Goal: Navigation & Orientation: Find specific page/section

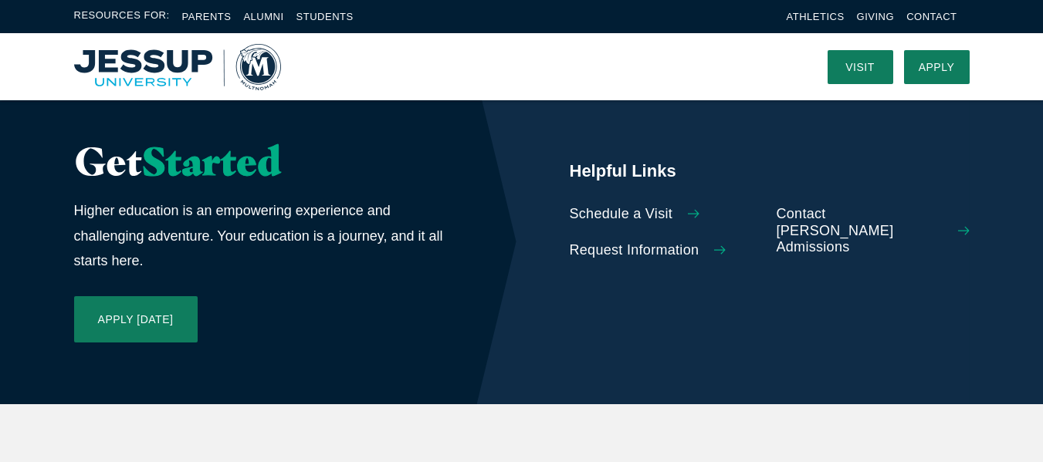
scroll to position [3911, 0]
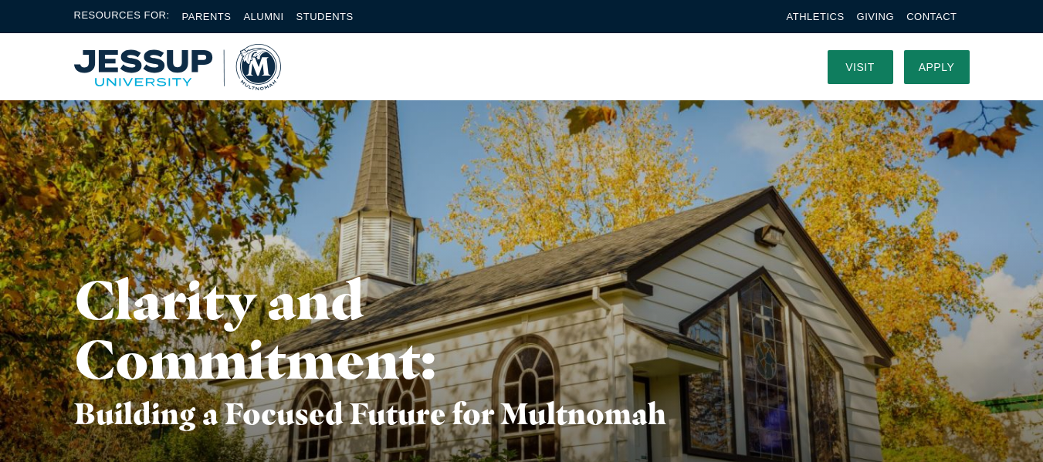
click at [134, 81] on img "Home" at bounding box center [177, 67] width 207 height 46
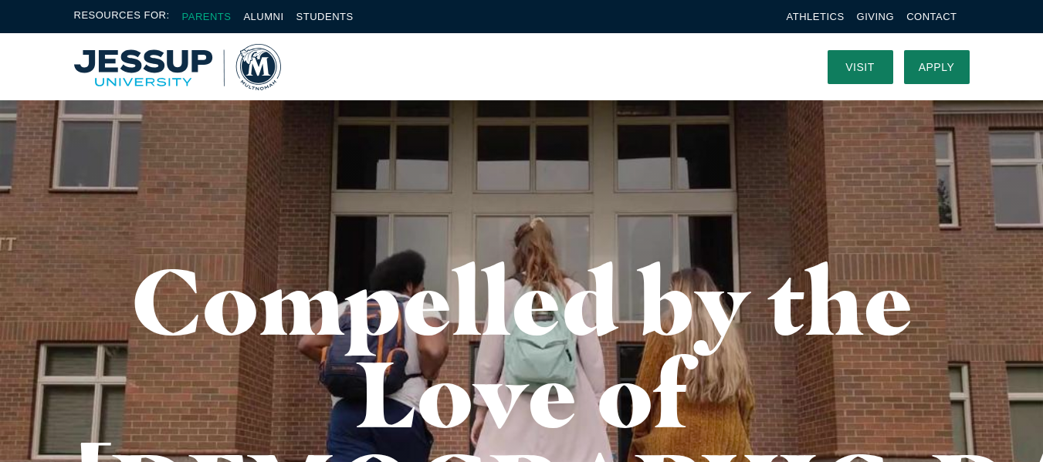
click at [215, 15] on link "Parents" at bounding box center [206, 17] width 49 height 12
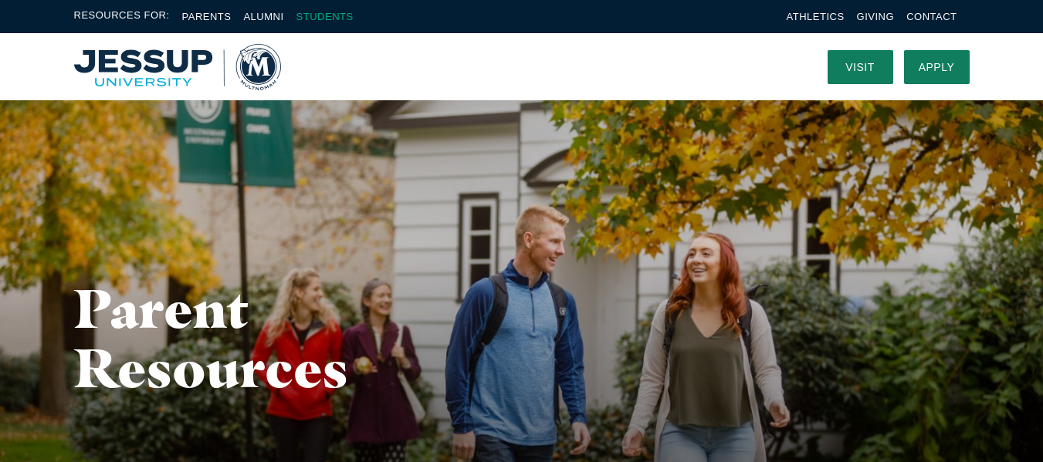
click at [335, 17] on link "Students" at bounding box center [324, 17] width 57 height 12
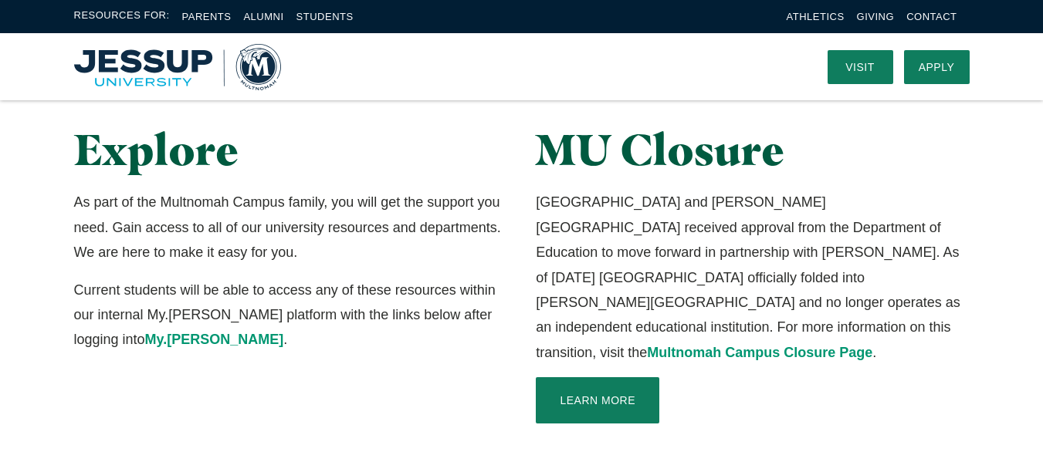
scroll to position [309, 0]
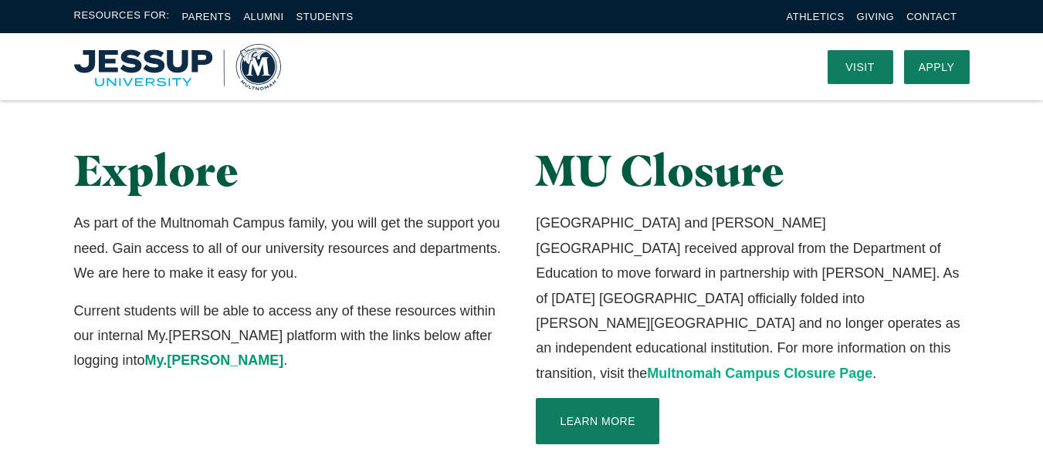
click at [648, 366] on link "Multnomah Campus Closure Page" at bounding box center [759, 373] width 225 height 15
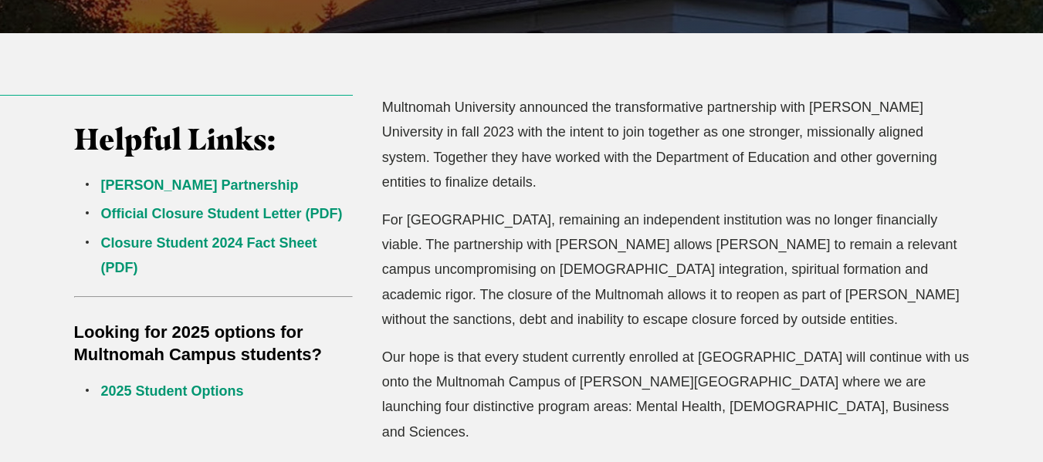
scroll to position [463, 0]
